Goal: Task Accomplishment & Management: Complete application form

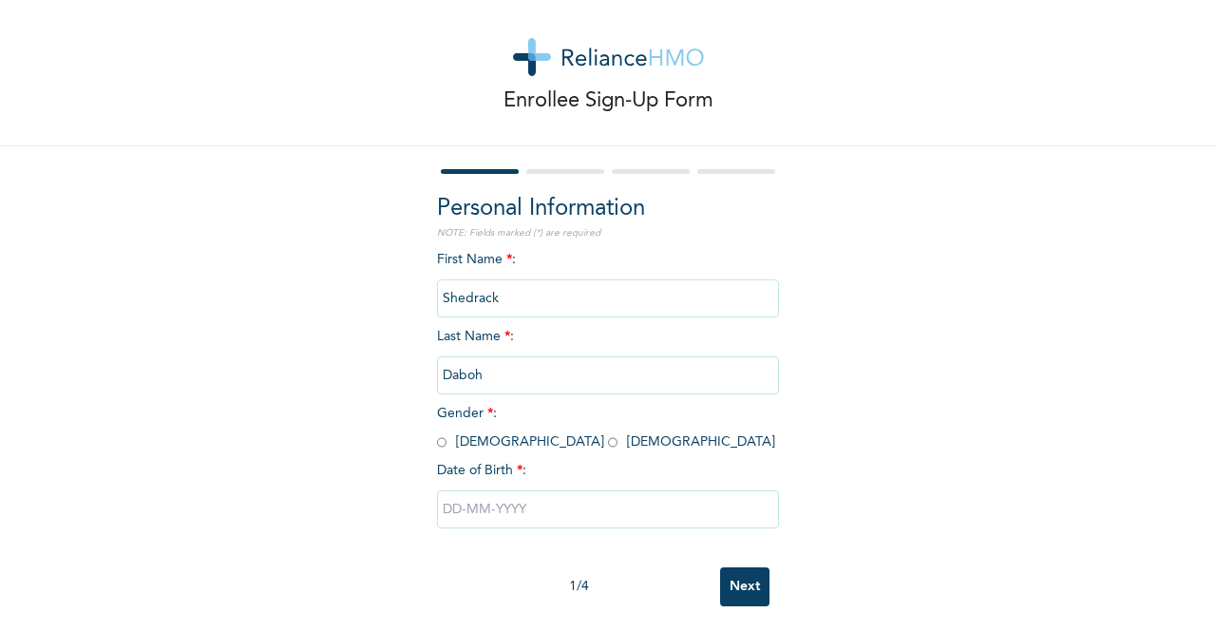
scroll to position [38, 0]
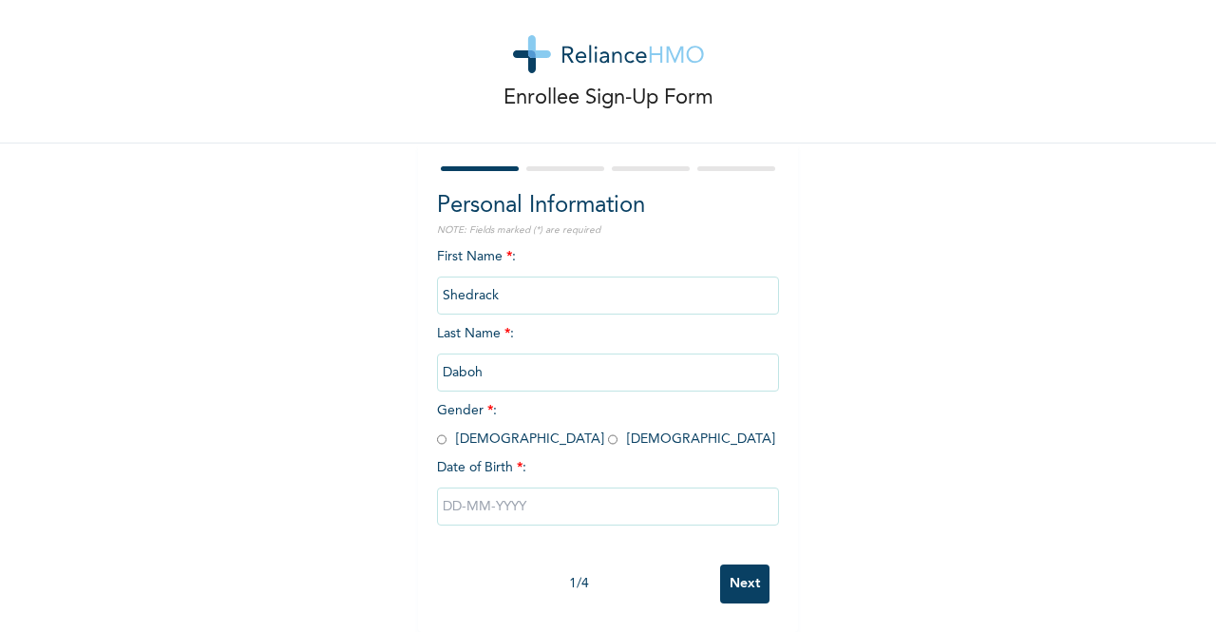
click at [564, 247] on div "First Name * : [PERSON_NAME] Last Name * : [PERSON_NAME] Gender * : [DEMOGRAPHI…" at bounding box center [608, 401] width 342 height 308
drag, startPoint x: 511, startPoint y: 237, endPoint x: 481, endPoint y: 236, distance: 30.4
click at [490, 247] on div "First Name * : [PERSON_NAME] Last Name * : [PERSON_NAME] Gender * : [DEMOGRAPHI…" at bounding box center [608, 401] width 342 height 308
drag, startPoint x: 502, startPoint y: 242, endPoint x: 543, endPoint y: 242, distance: 41.8
click at [516, 247] on div "First Name * : [PERSON_NAME] Last Name * : [PERSON_NAME] Gender * : [DEMOGRAPHI…" at bounding box center [608, 401] width 342 height 308
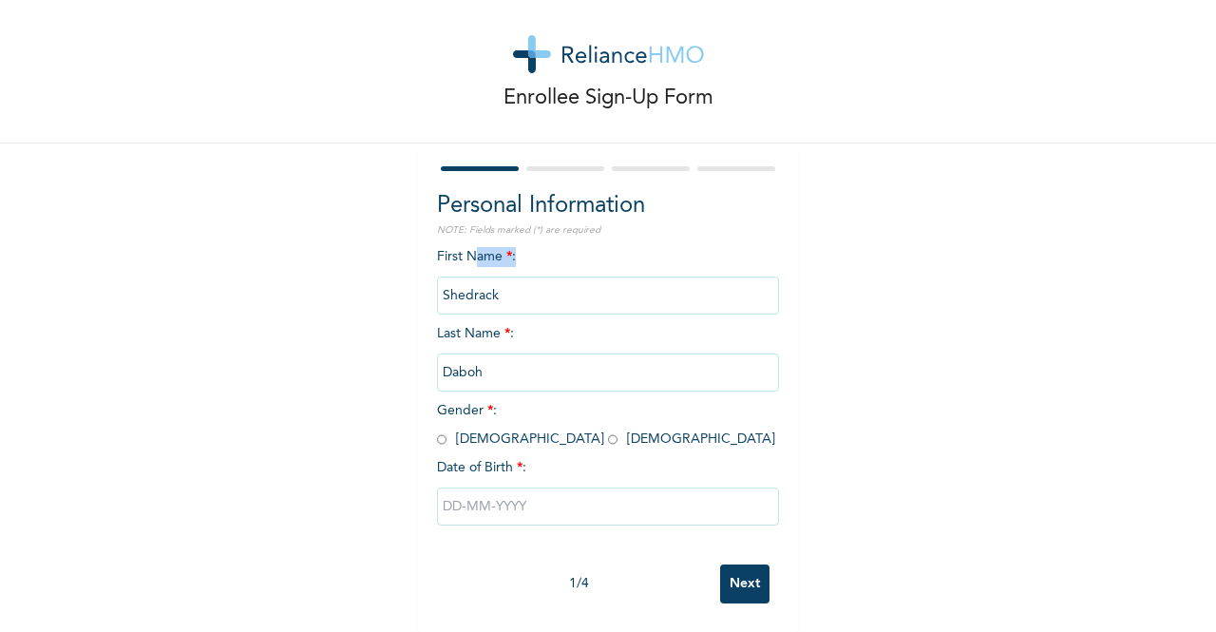
click at [557, 247] on div "First Name * : [PERSON_NAME] Last Name * : [PERSON_NAME] Gender * : [DEMOGRAPHI…" at bounding box center [608, 401] width 342 height 308
click at [576, 247] on div "First Name * : [PERSON_NAME] Last Name * : [PERSON_NAME] Gender * : [DEMOGRAPHI…" at bounding box center [608, 401] width 342 height 308
click at [437, 430] on input "radio" at bounding box center [442, 439] width 10 height 18
radio input "true"
drag, startPoint x: 482, startPoint y: 486, endPoint x: 492, endPoint y: 487, distance: 10.6
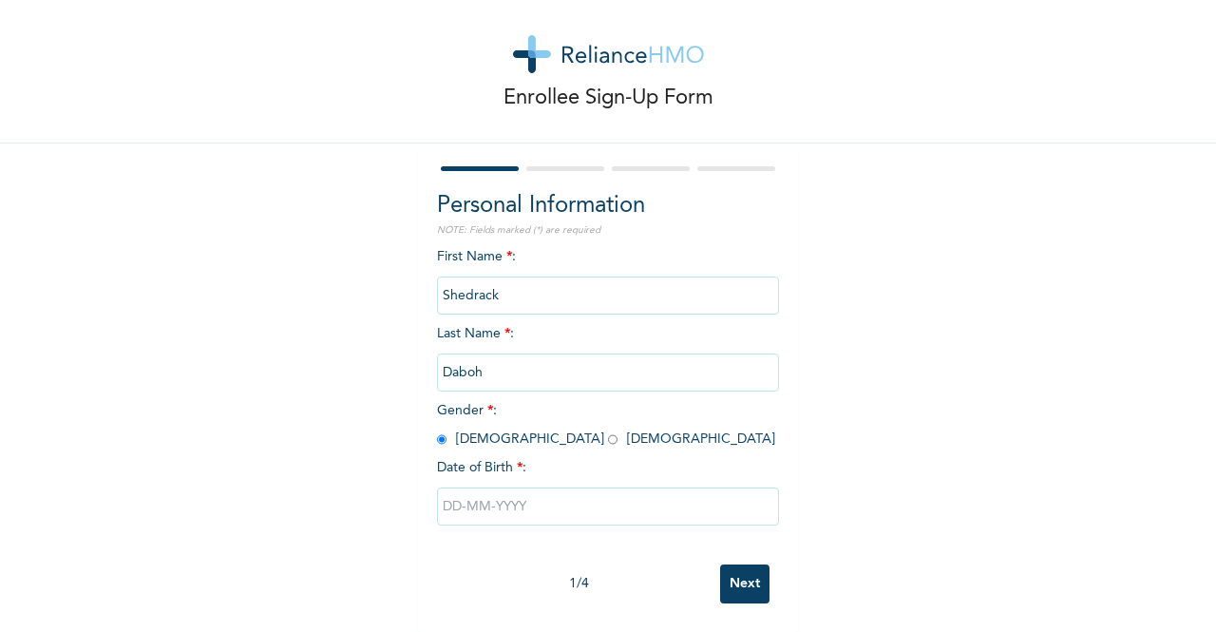
click at [490, 487] on input "text" at bounding box center [608, 506] width 342 height 38
select select "9"
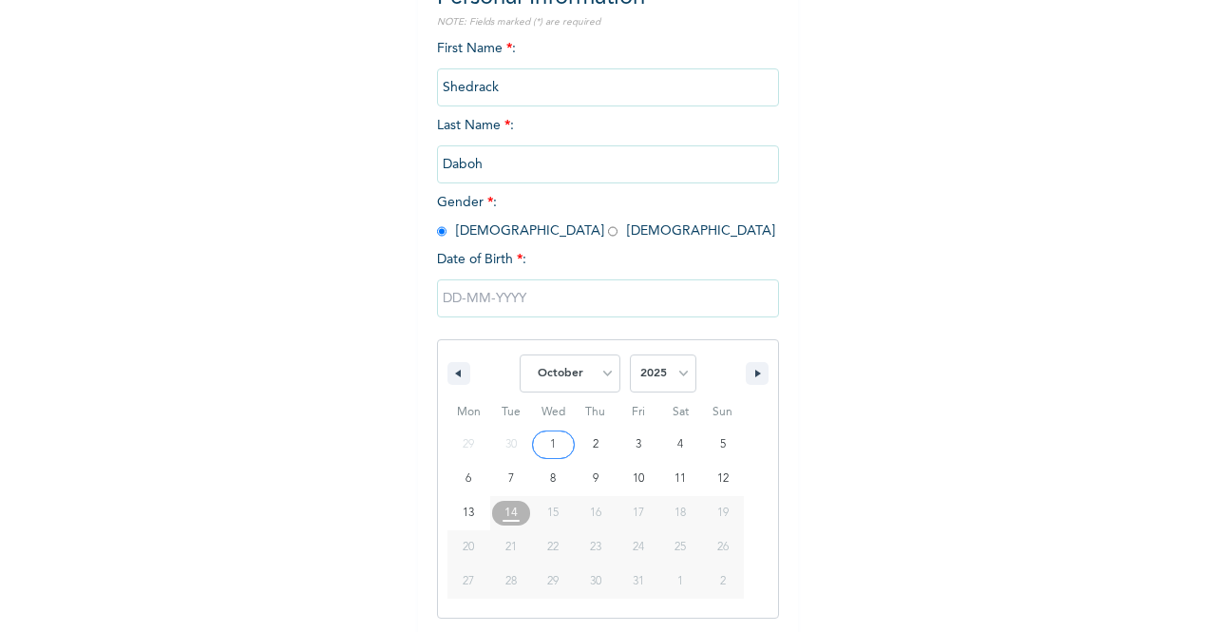
scroll to position [233, 0]
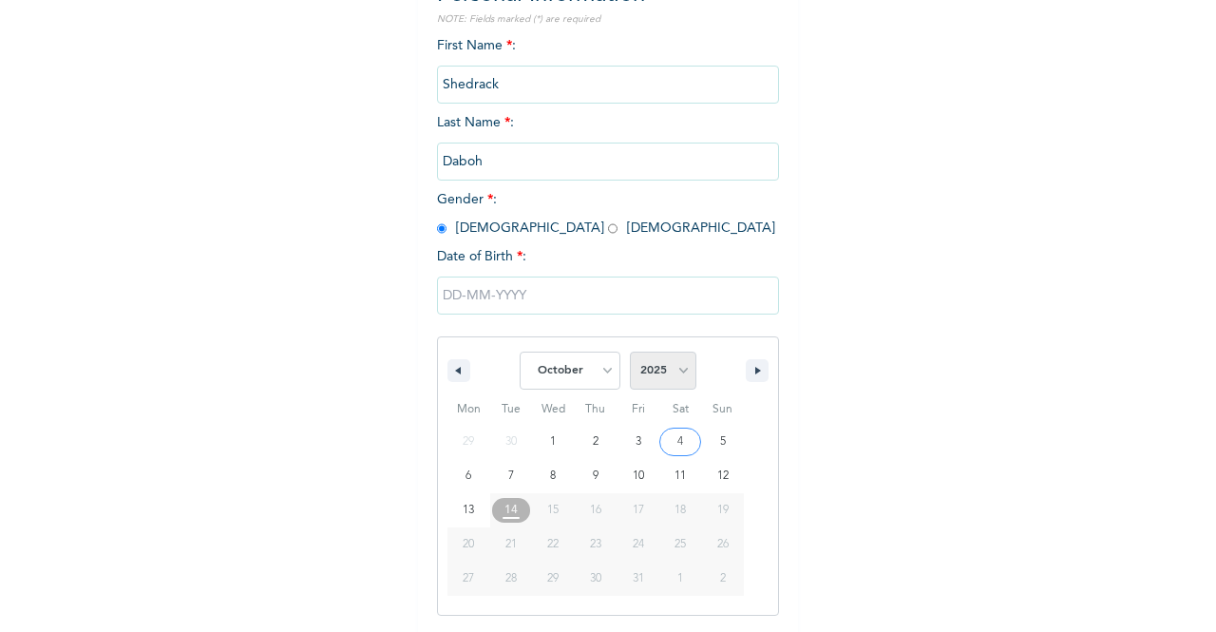
click at [678, 378] on select "2025 2024 2023 2022 2021 2020 2019 2018 2017 2016 2015 2014 2013 2012 2011 2010…" at bounding box center [663, 371] width 67 height 38
select select "1997"
click at [630, 353] on select "2025 2024 2023 2022 2021 2020 2019 2018 2017 2016 2015 2014 2013 2012 2011 2010…" at bounding box center [663, 371] width 67 height 38
click at [566, 376] on select "January February March April May June July August September October November De…" at bounding box center [570, 371] width 101 height 38
select select "1"
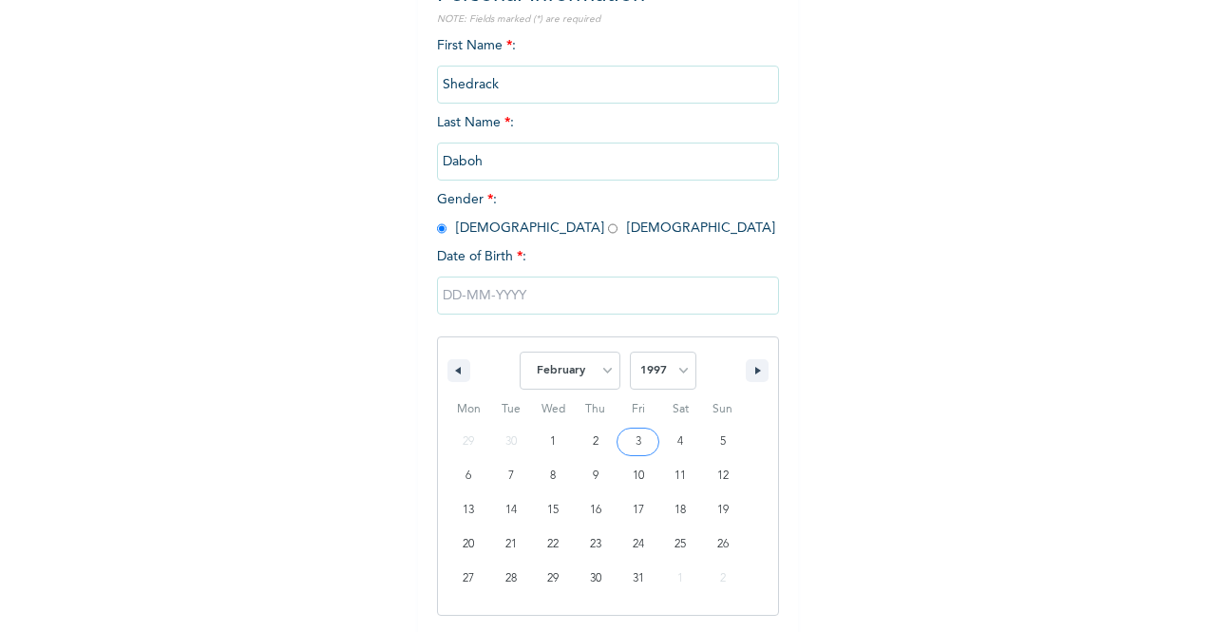
click at [520, 353] on select "January February March April May June July August September October November De…" at bounding box center [570, 371] width 101 height 38
type input "[DATE]"
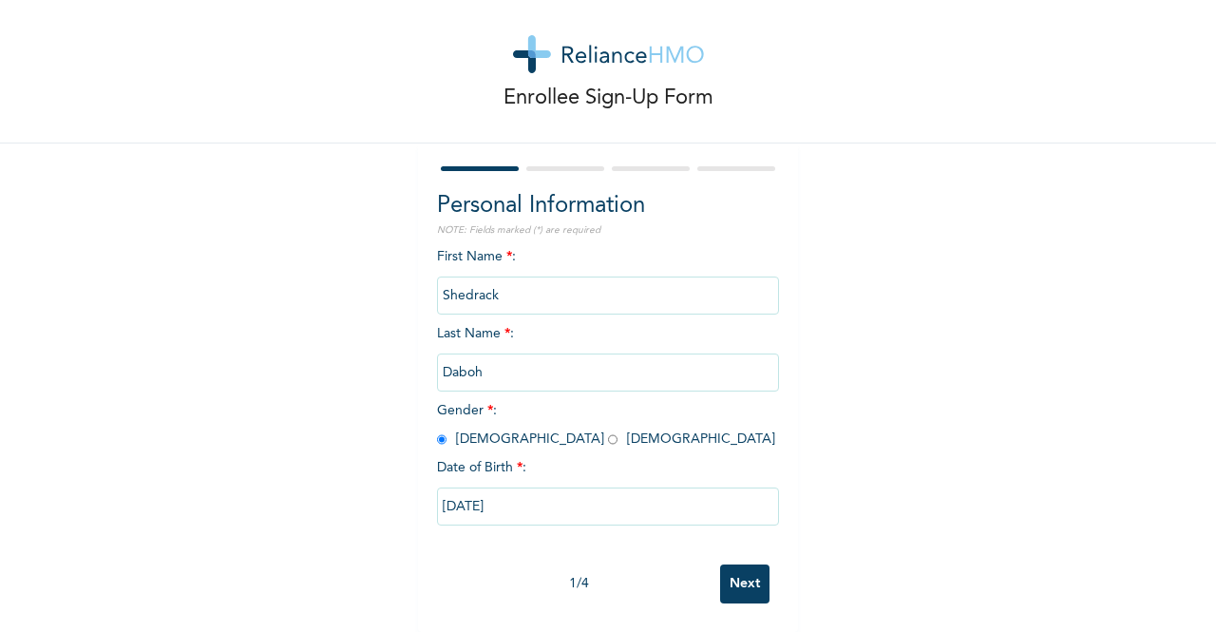
scroll to position [38, 0]
click at [721, 564] on input "Next" at bounding box center [744, 583] width 49 height 39
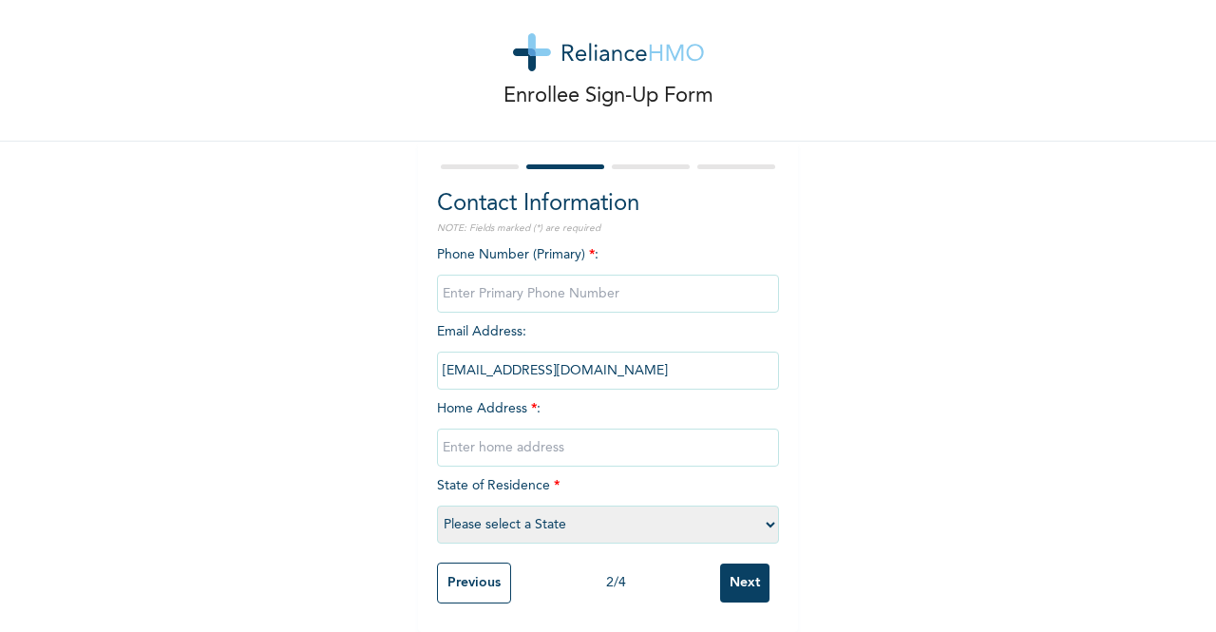
click at [527, 275] on input "phone" at bounding box center [608, 294] width 342 height 38
type input "08164127167"
click at [525, 430] on input "text" at bounding box center [608, 448] width 342 height 38
type input "[STREET_ADDRESS][PERSON_NAME][PERSON_NAME]"
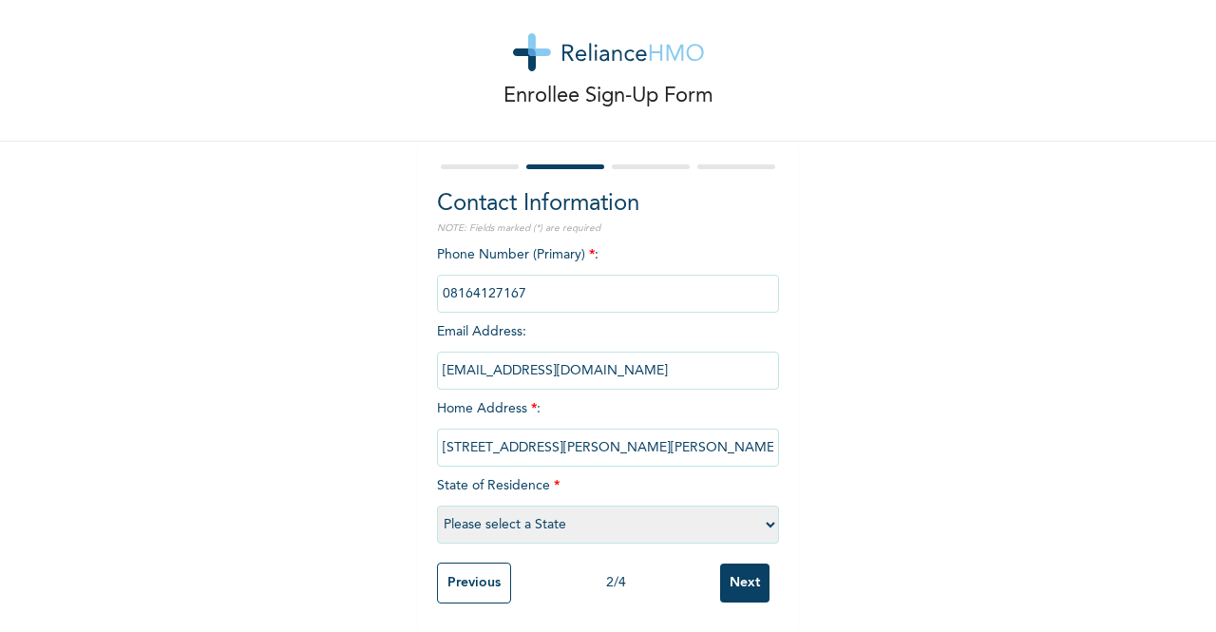
select select "19"
click at [734, 563] on input "Next" at bounding box center [744, 582] width 49 height 39
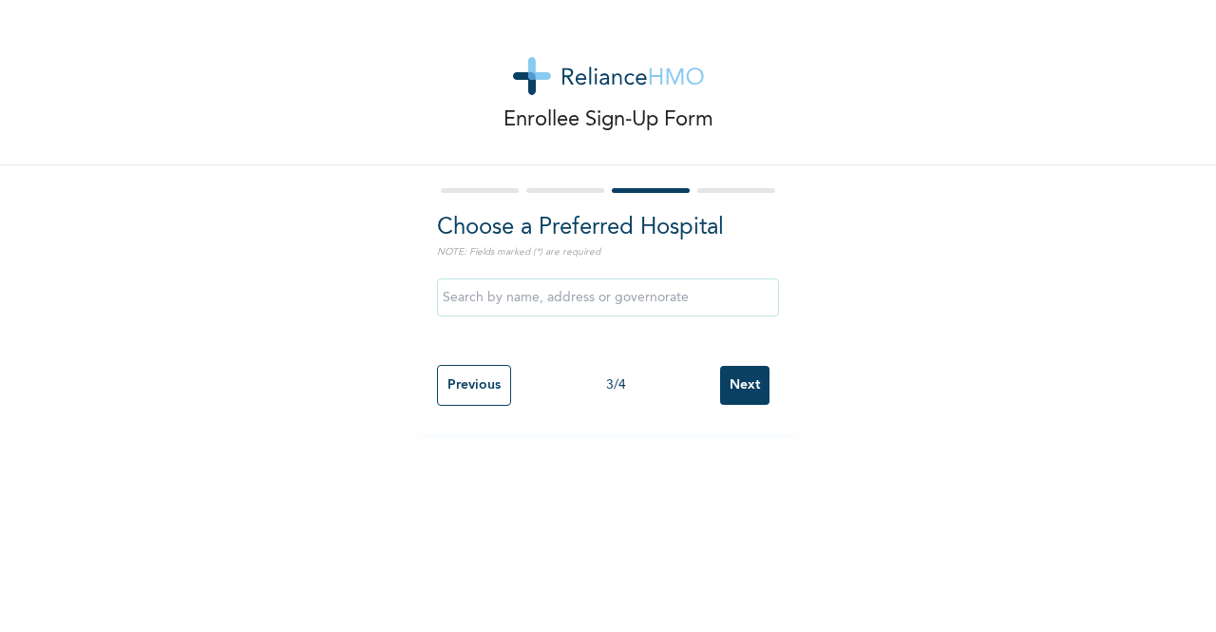
scroll to position [0, 0]
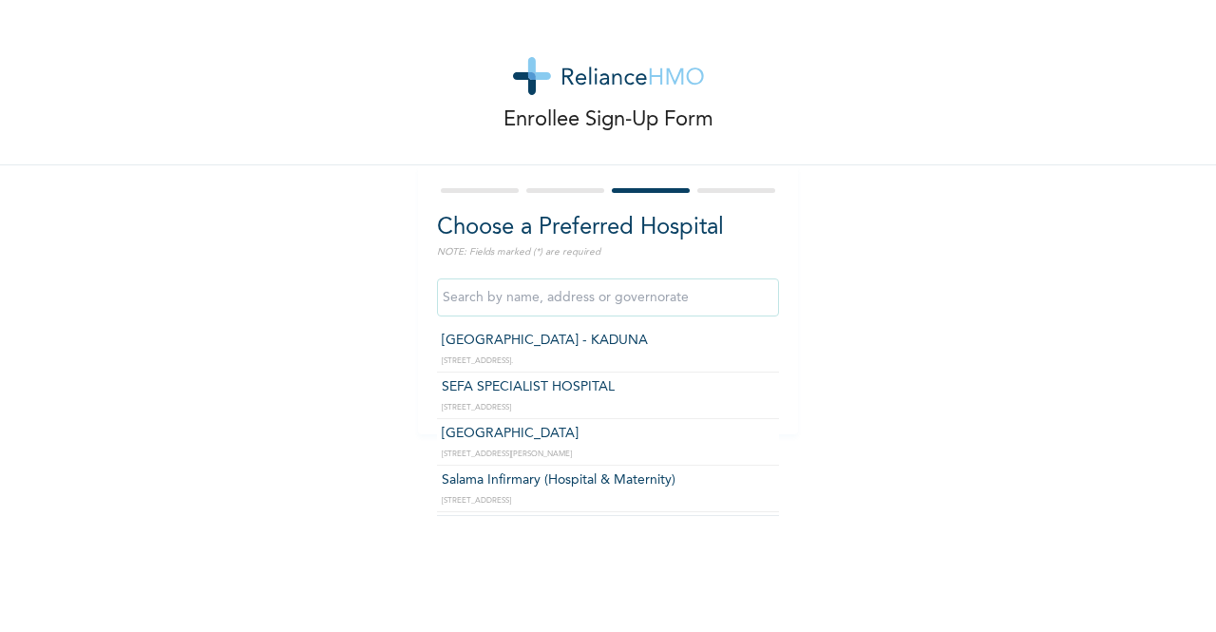
click at [561, 308] on input "text" at bounding box center [608, 297] width 342 height 38
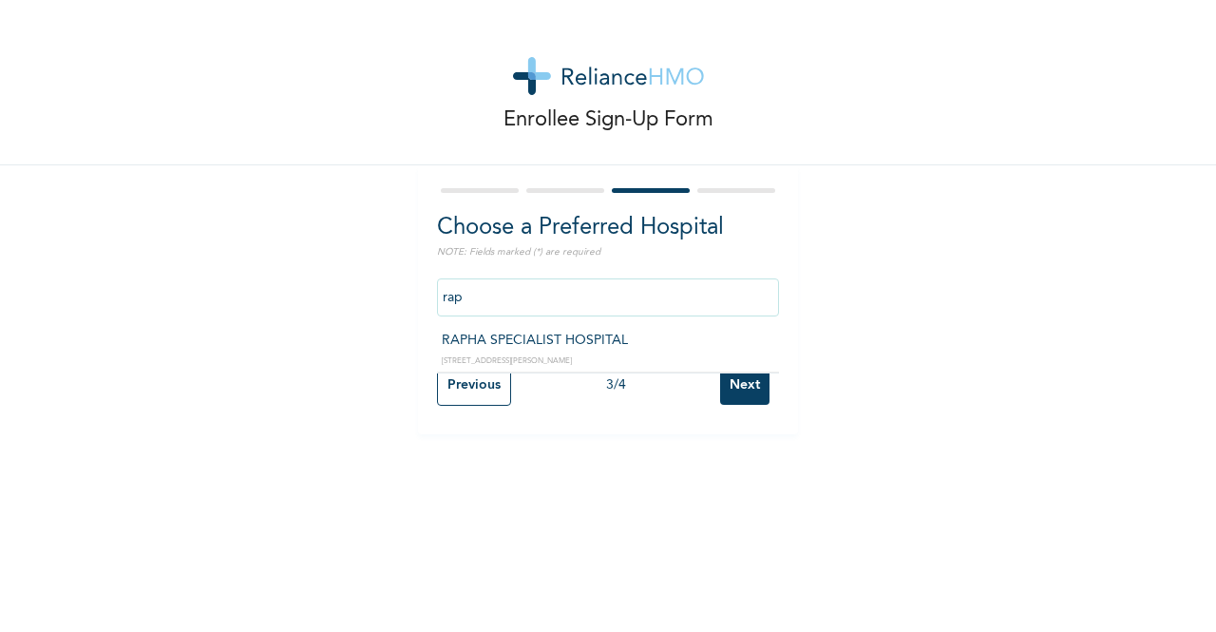
type input "RAPHA SPECIALIST HOSPITAL"
click at [732, 386] on input "Next" at bounding box center [744, 385] width 49 height 39
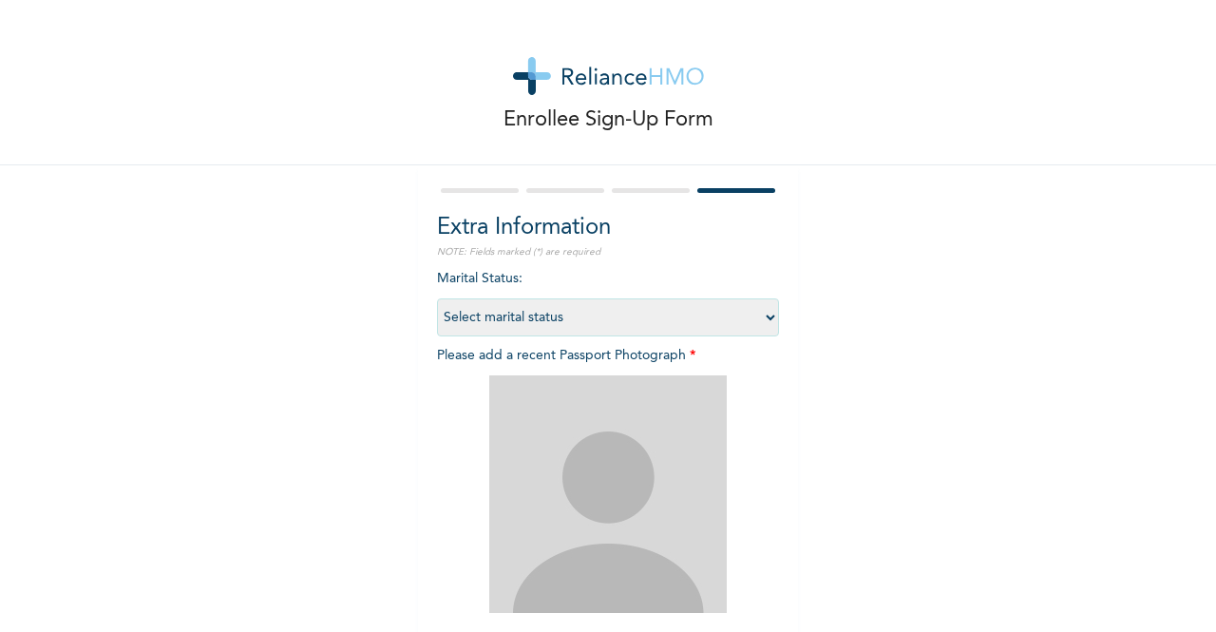
click at [623, 320] on select "Select marital status [DEMOGRAPHIC_DATA] Married [DEMOGRAPHIC_DATA] Widow/[DEMO…" at bounding box center [608, 317] width 342 height 38
click at [224, 306] on div "Enrollee Sign-Up Form Extra Information NOTE: Fields marked (*) are required Ma…" at bounding box center [608, 409] width 1216 height 818
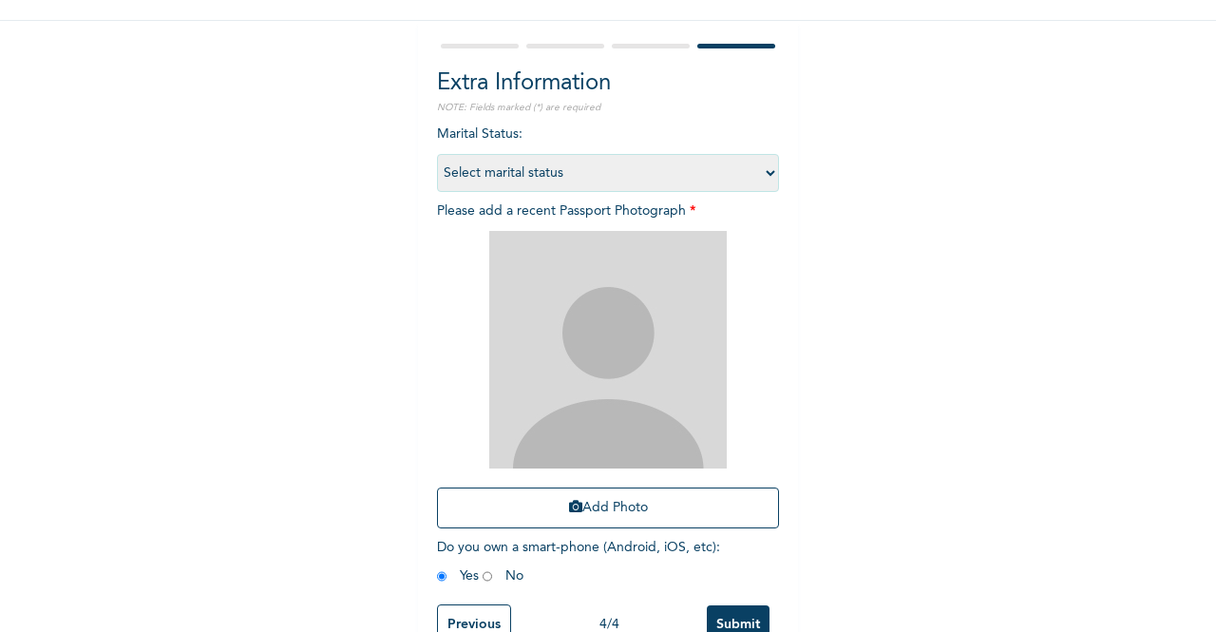
scroll to position [106, 0]
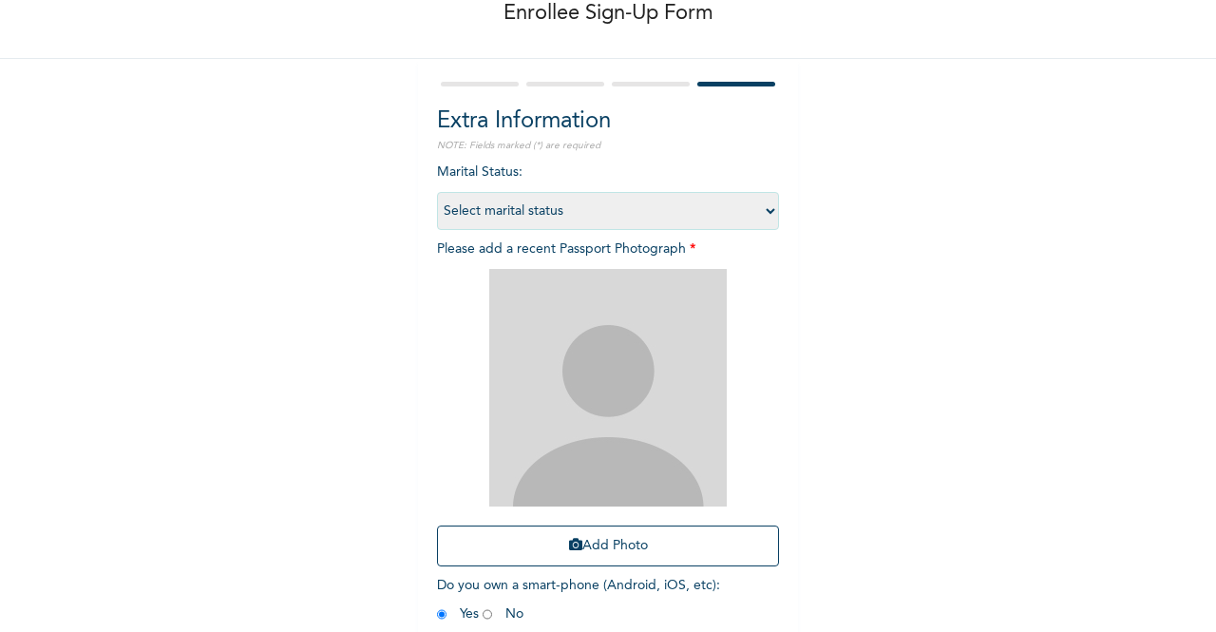
click at [594, 201] on select "Select marital status [DEMOGRAPHIC_DATA] Married [DEMOGRAPHIC_DATA] Widow/[DEMO…" at bounding box center [608, 211] width 342 height 38
select select "1"
click at [437, 192] on select "Select marital status [DEMOGRAPHIC_DATA] Married [DEMOGRAPHIC_DATA] Widow/[DEMO…" at bounding box center [608, 211] width 342 height 38
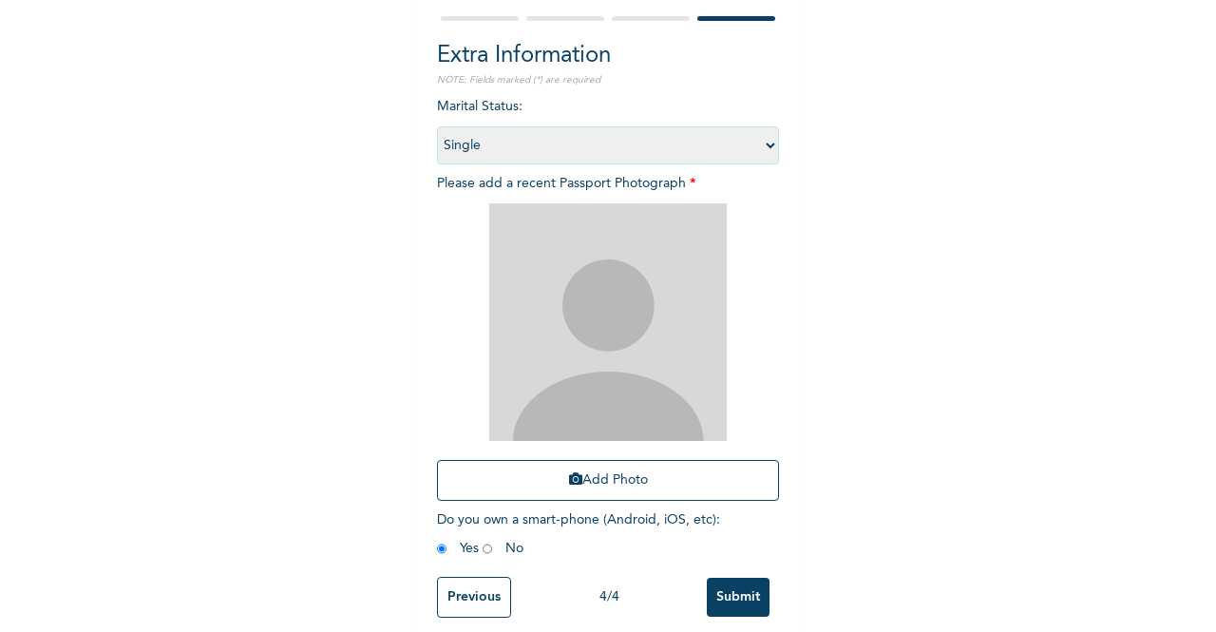
scroll to position [201, 0]
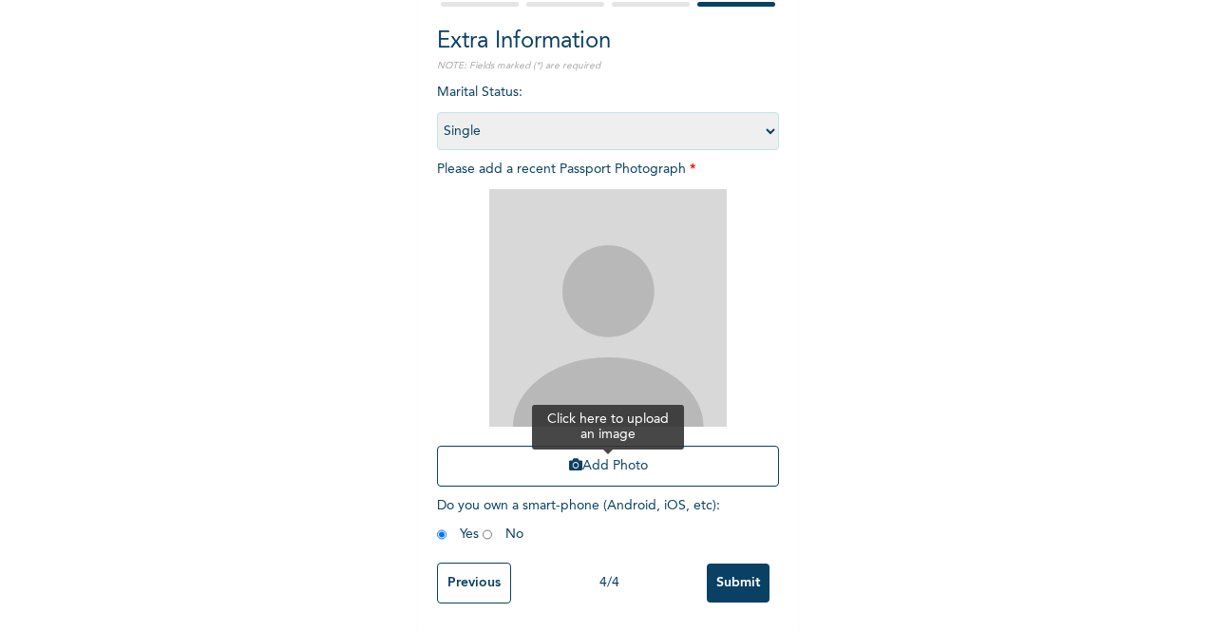
click at [629, 446] on button "Add Photo" at bounding box center [608, 466] width 342 height 41
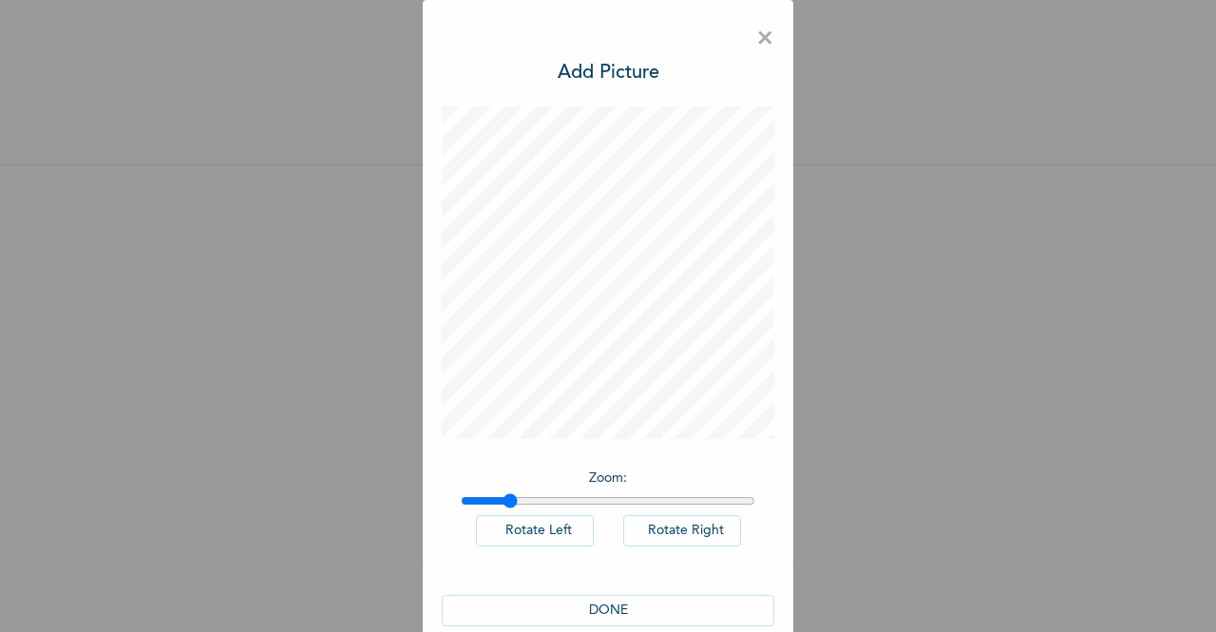
click at [503, 493] on input "range" at bounding box center [608, 500] width 295 height 15
click at [512, 497] on input "range" at bounding box center [608, 500] width 295 height 15
click at [482, 499] on input "range" at bounding box center [608, 500] width 295 height 15
click at [467, 502] on input "range" at bounding box center [608, 500] width 295 height 15
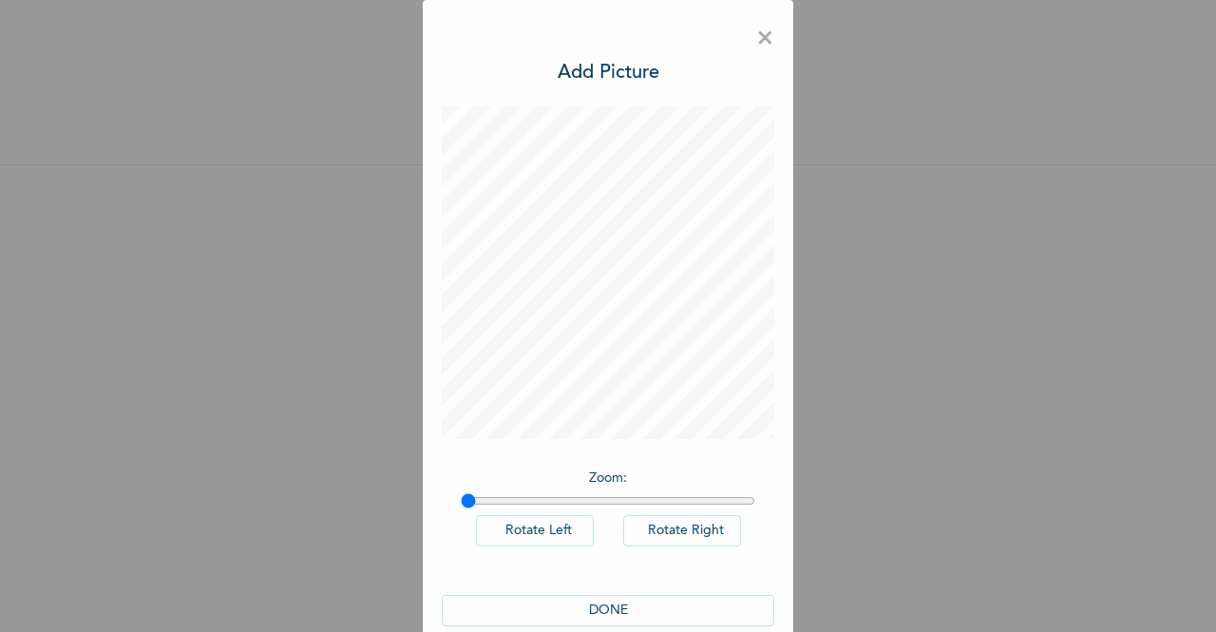
click at [461, 497] on input "range" at bounding box center [608, 500] width 295 height 15
click at [468, 501] on input "range" at bounding box center [608, 500] width 295 height 15
click at [463, 500] on input "range" at bounding box center [608, 500] width 295 height 15
type input "1"
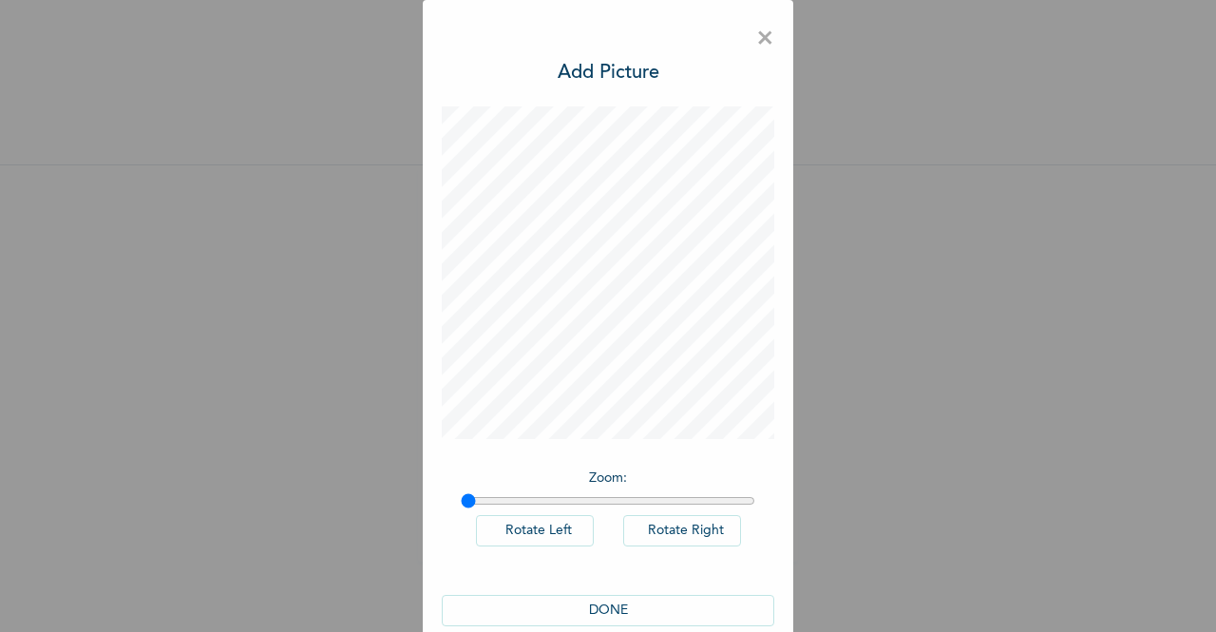
click at [461, 499] on input "range" at bounding box center [608, 500] width 295 height 15
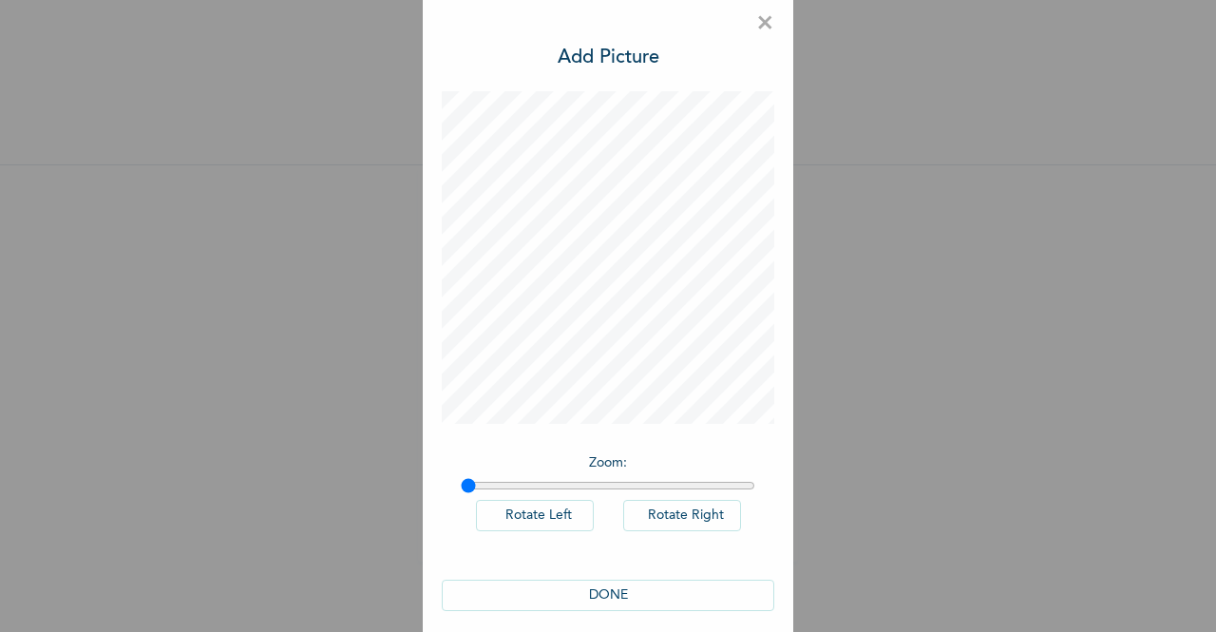
scroll to position [30, 0]
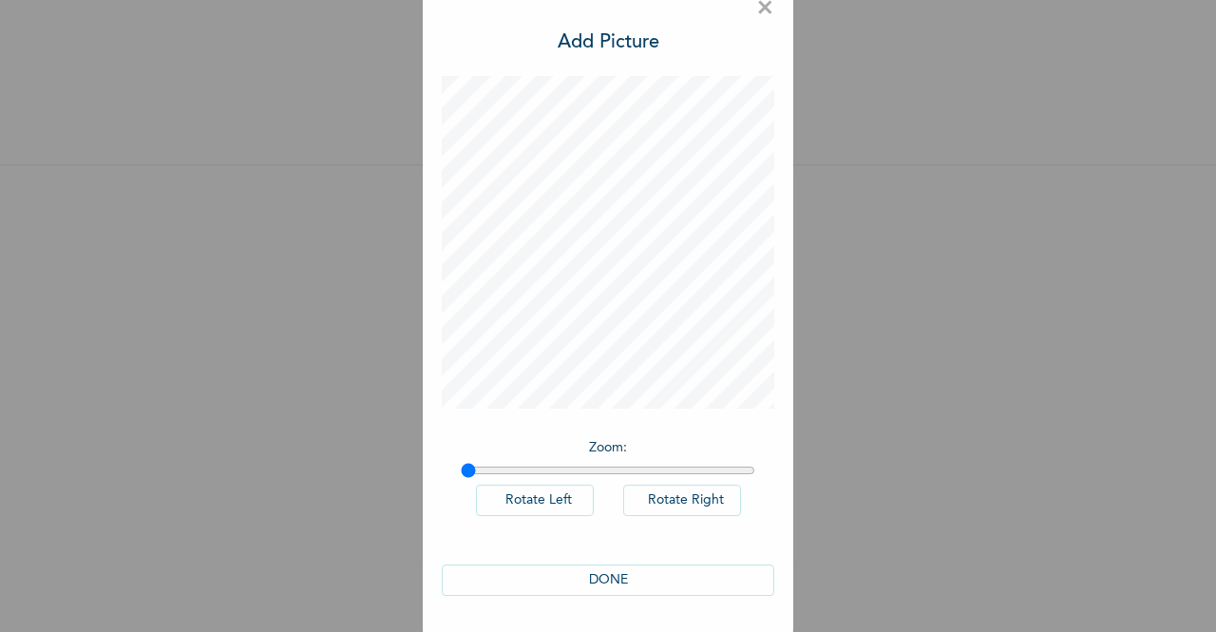
click at [617, 577] on button "DONE" at bounding box center [608, 579] width 333 height 31
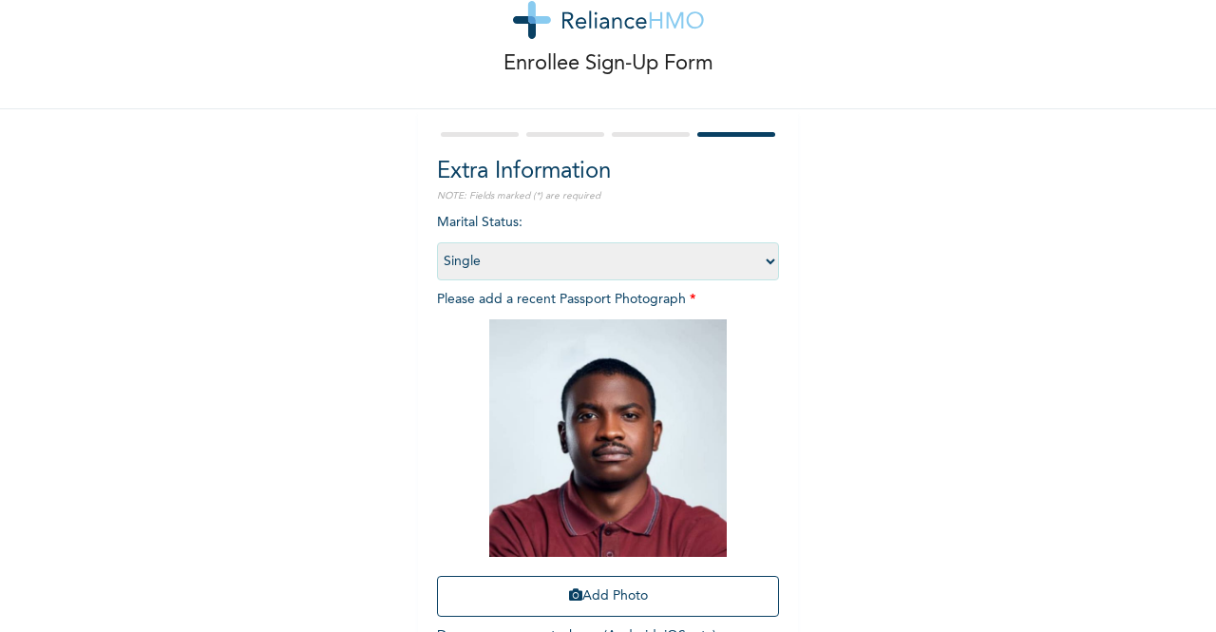
scroll to position [11, 0]
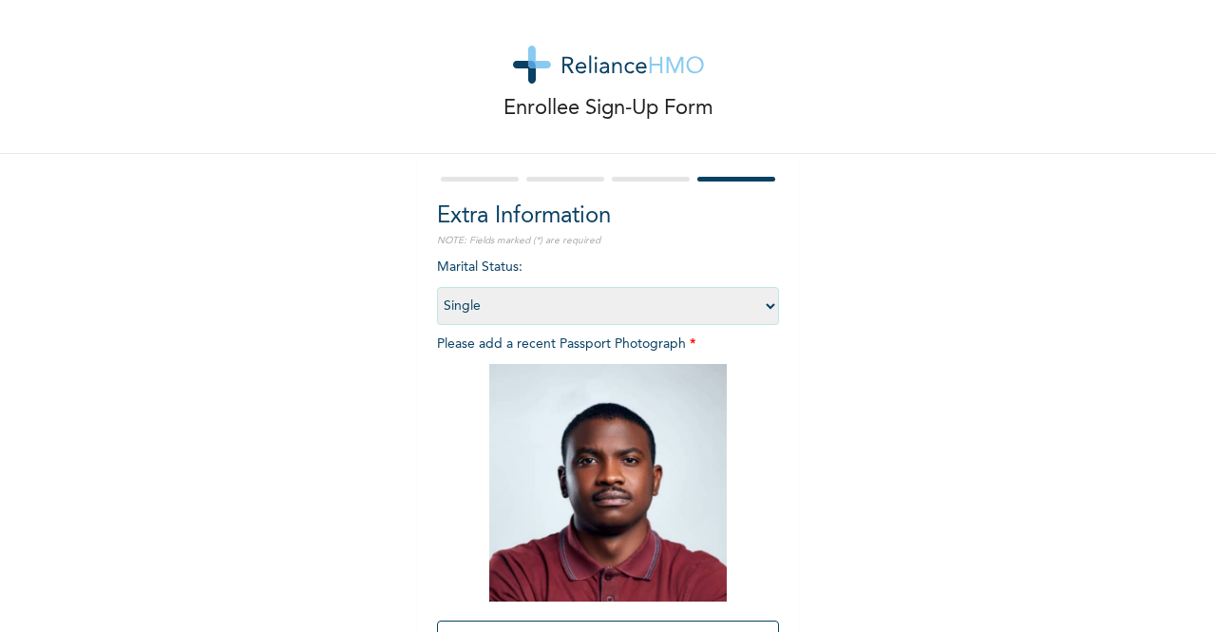
click at [717, 310] on select "Select marital status [DEMOGRAPHIC_DATA] Married [DEMOGRAPHIC_DATA] Widow/[DEMO…" at bounding box center [608, 306] width 342 height 38
click at [437, 287] on select "Select marital status [DEMOGRAPHIC_DATA] Married [DEMOGRAPHIC_DATA] Widow/[DEMO…" at bounding box center [608, 306] width 342 height 38
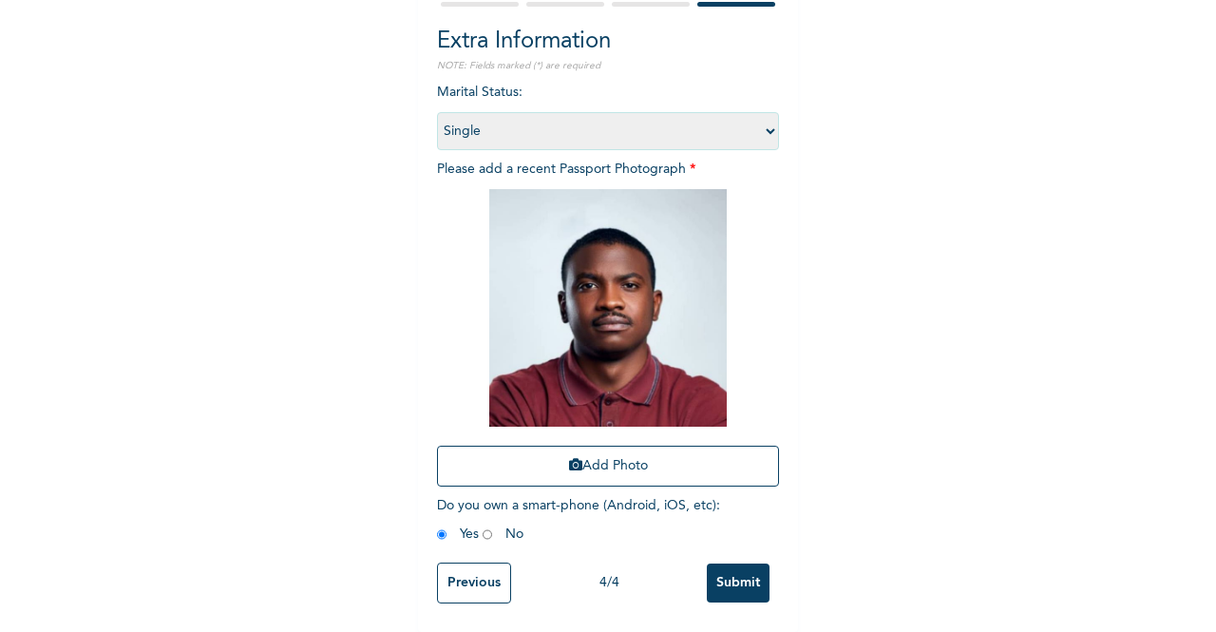
click at [744, 567] on input "Submit" at bounding box center [738, 582] width 63 height 39
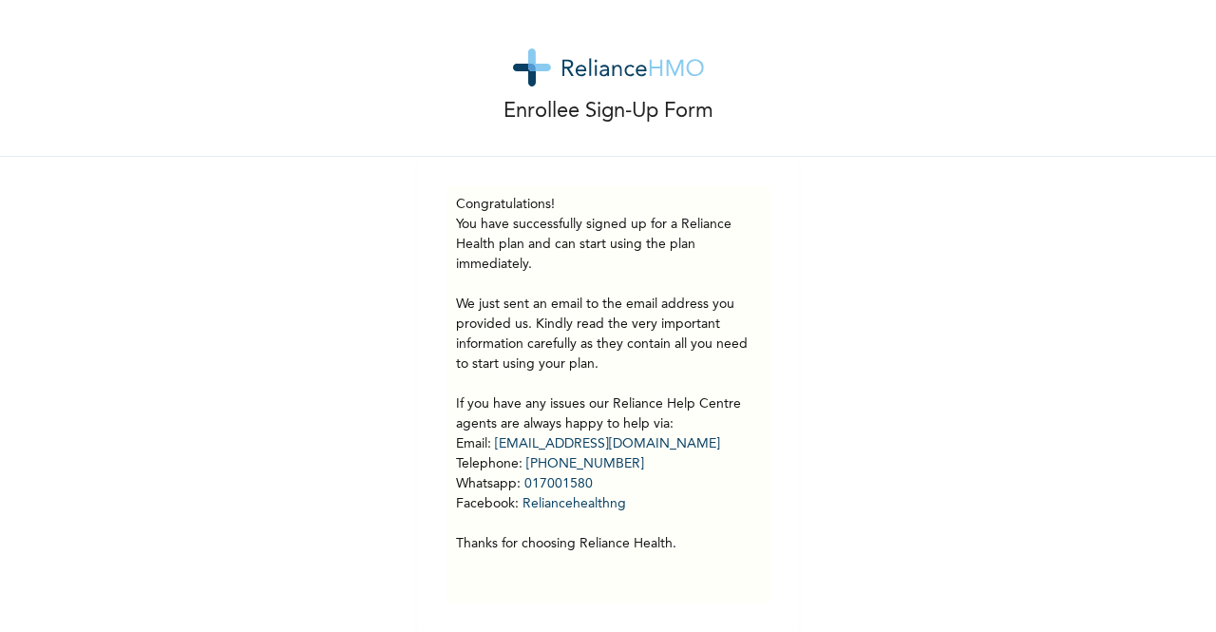
scroll to position [23, 0]
